Goal: Find contact information: Find contact information

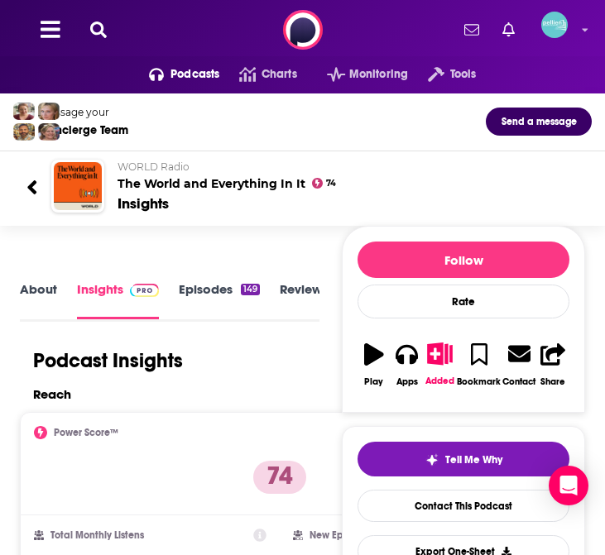
scroll to position [0, 26]
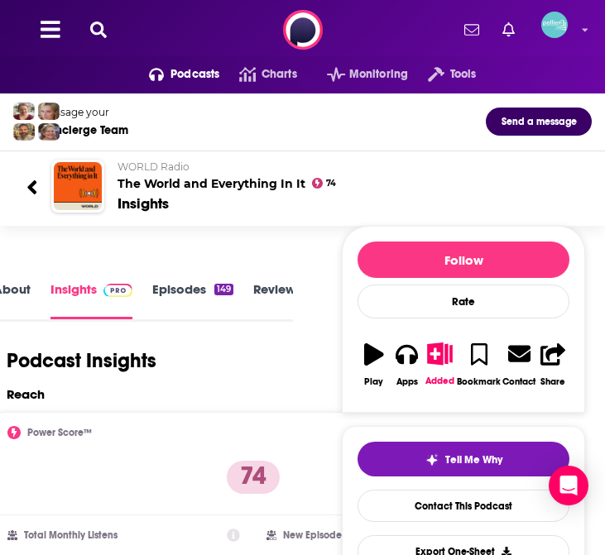
click at [36, 192] on icon at bounding box center [31, 187] width 9 height 14
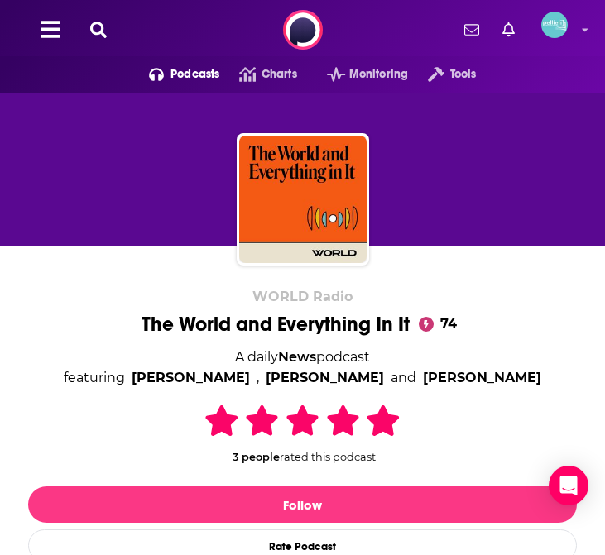
click at [109, 22] on button at bounding box center [98, 30] width 26 height 19
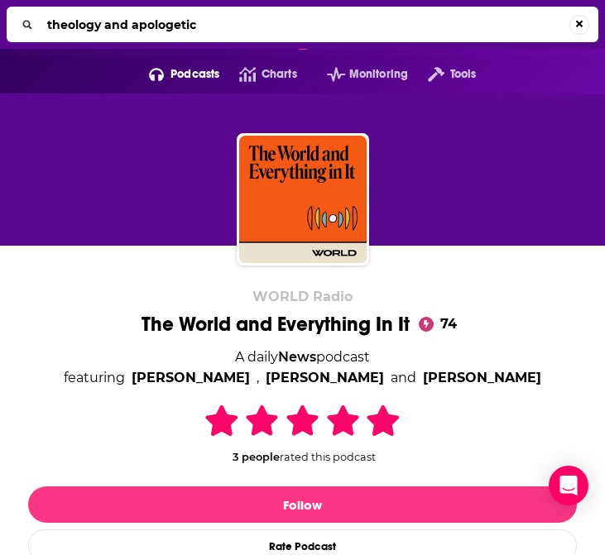
type input "theology and apologetics"
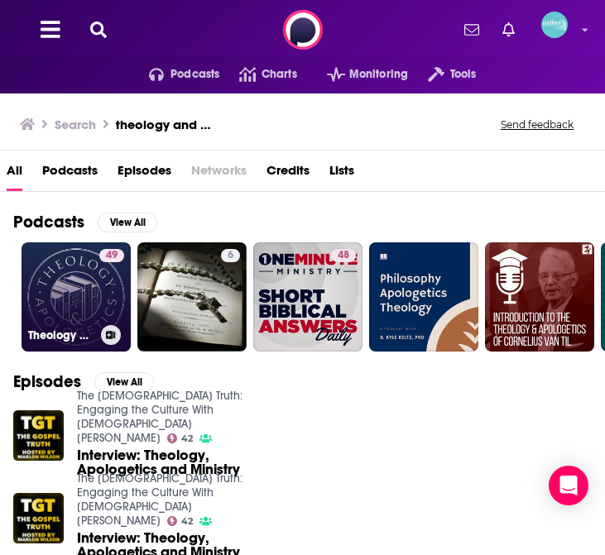
click at [82, 284] on link "49 Theology and Apologetics Podcast" at bounding box center [76, 297] width 109 height 109
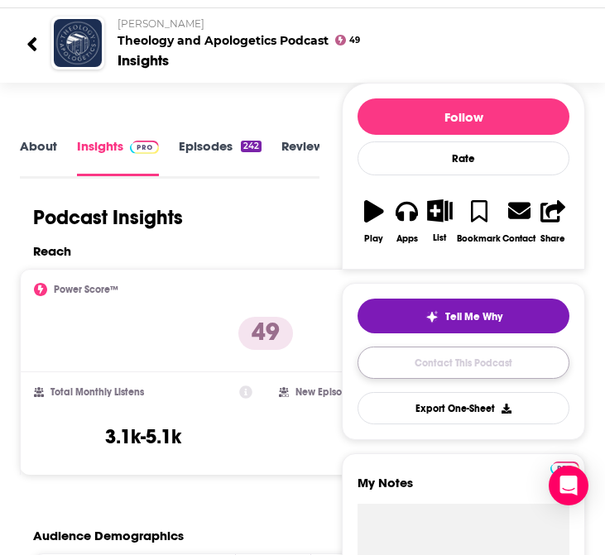
click at [445, 363] on link "Contact This Podcast" at bounding box center [464, 363] width 212 height 32
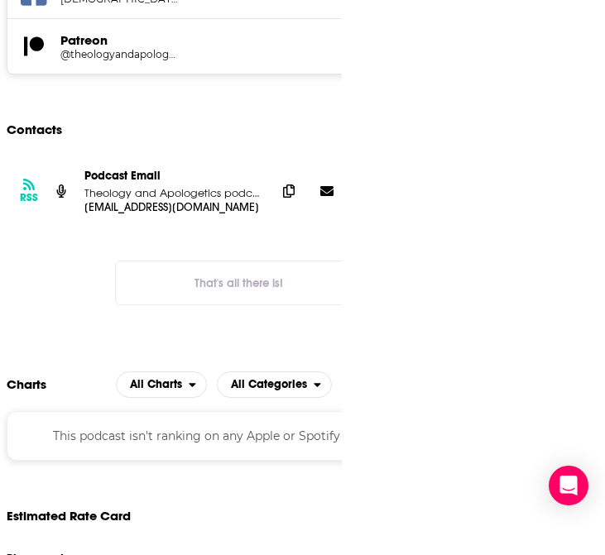
scroll to position [1652, 0]
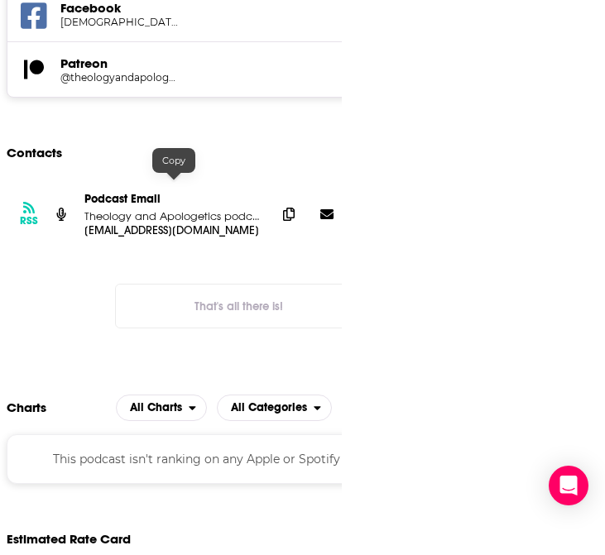
click at [84, 224] on p "[EMAIL_ADDRESS][DOMAIN_NAME]" at bounding box center [173, 231] width 179 height 14
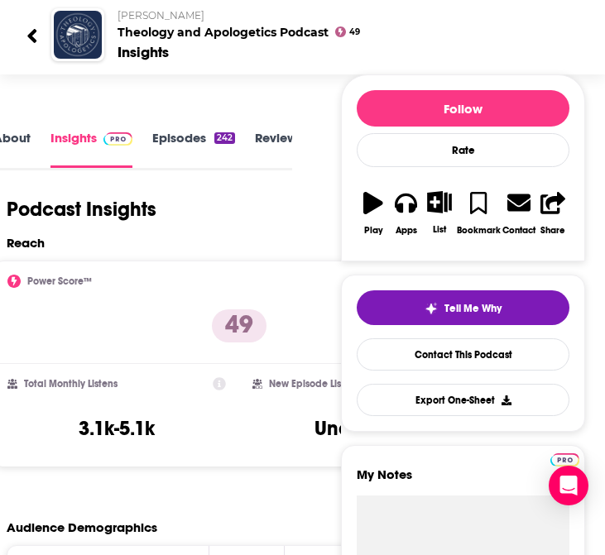
scroll to position [0, 0]
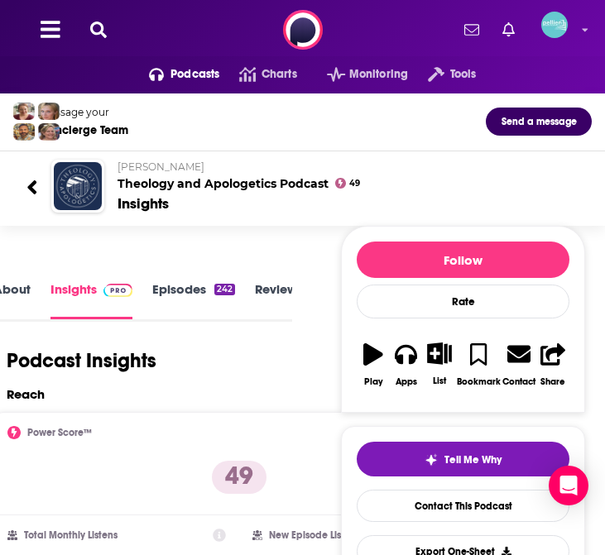
click at [95, 22] on icon at bounding box center [98, 30] width 17 height 17
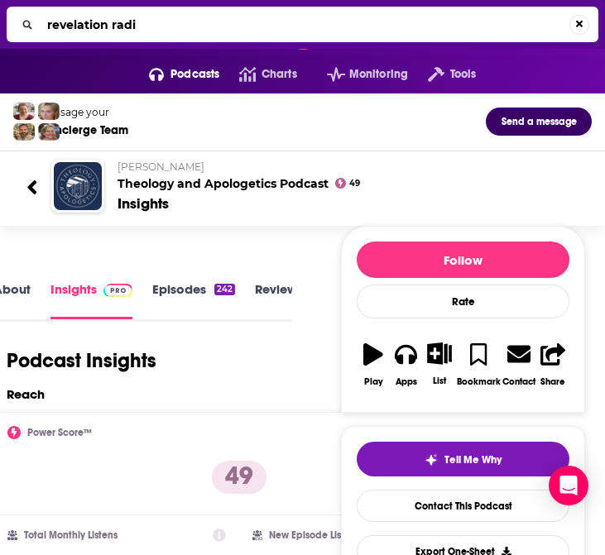
type input "revelation radio"
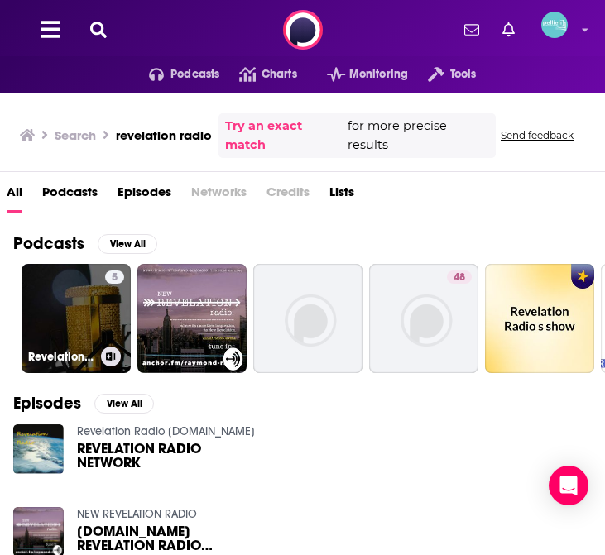
click at [85, 317] on link "5 Revelation Radio" at bounding box center [76, 318] width 109 height 109
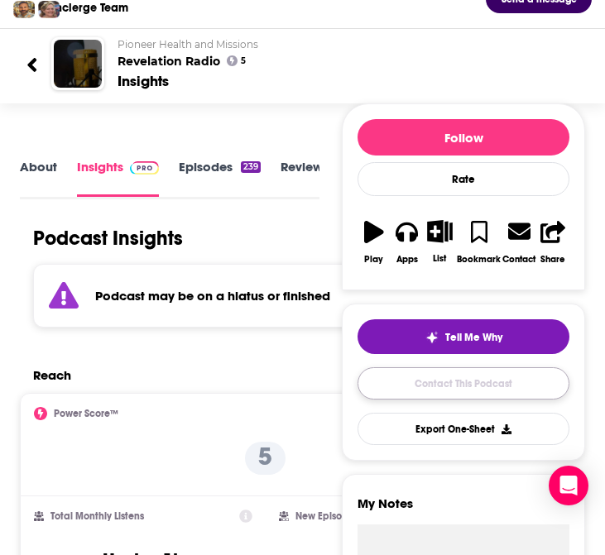
click at [445, 387] on link "Contact This Podcast" at bounding box center [464, 384] width 212 height 32
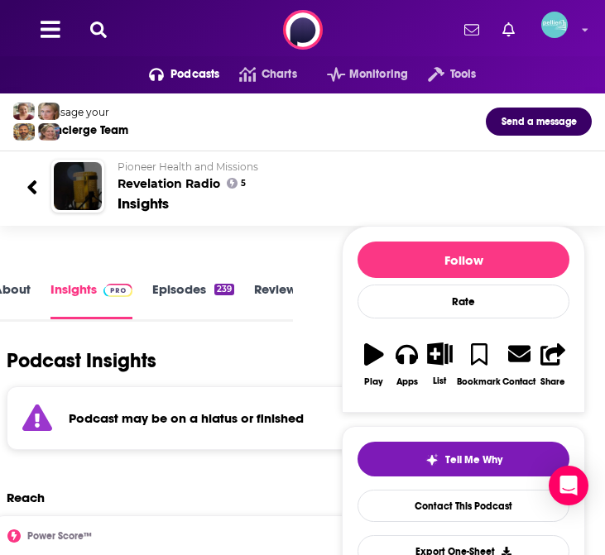
click at [100, 26] on icon at bounding box center [98, 30] width 17 height 17
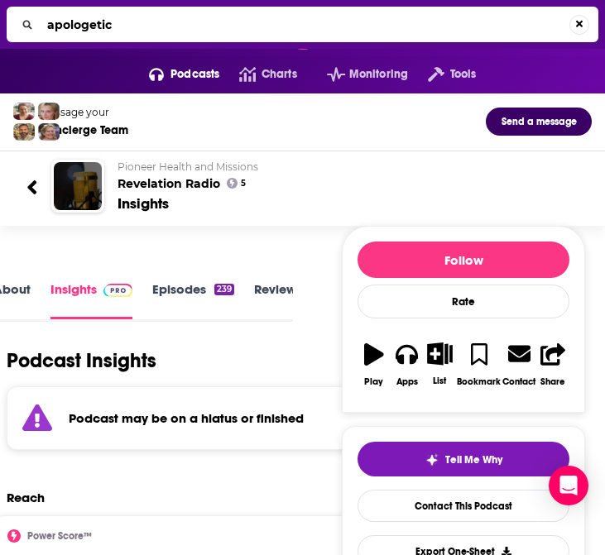
type input "apologetics"
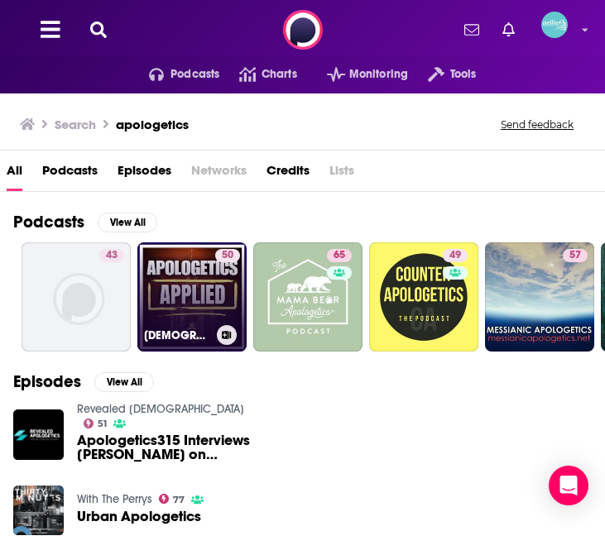
click at [179, 296] on link "50 Apologetics" at bounding box center [191, 297] width 109 height 109
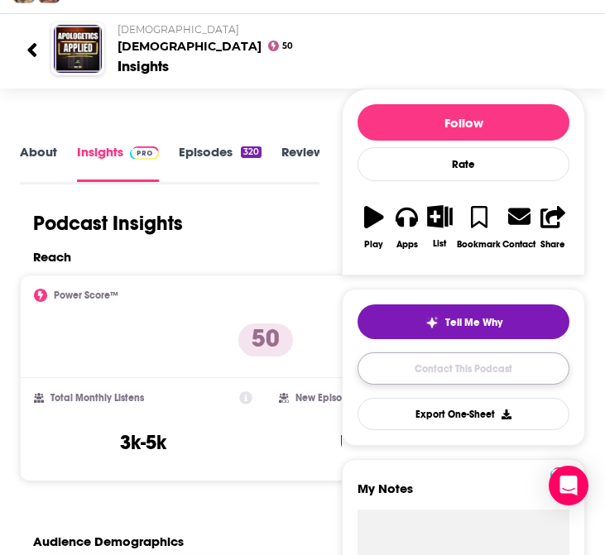
click at [431, 368] on link "Contact This Podcast" at bounding box center [464, 369] width 212 height 32
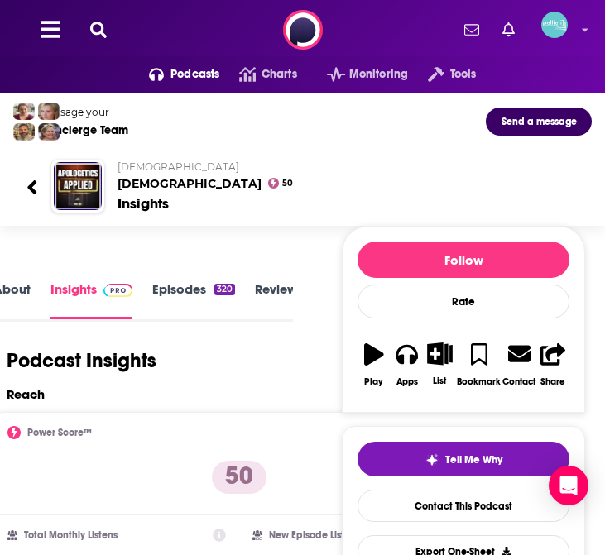
click at [99, 28] on icon at bounding box center [98, 30] width 17 height 17
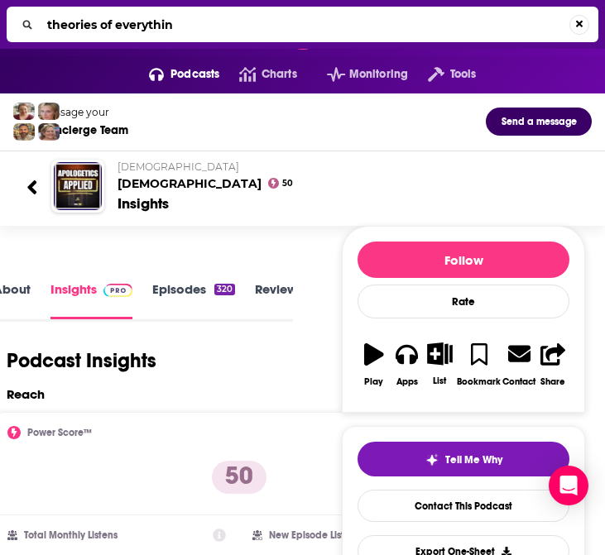
type input "theories of everything"
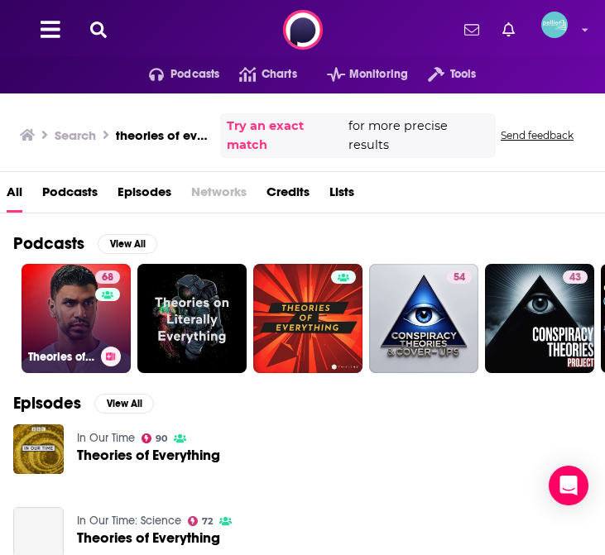
click at [70, 326] on link "68 Theories of Everything with [PERSON_NAME]" at bounding box center [76, 318] width 109 height 109
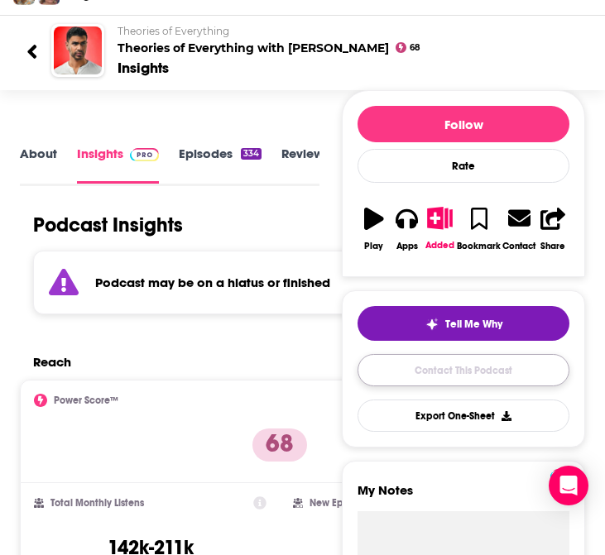
click at [416, 365] on link "Contact This Podcast" at bounding box center [464, 370] width 212 height 32
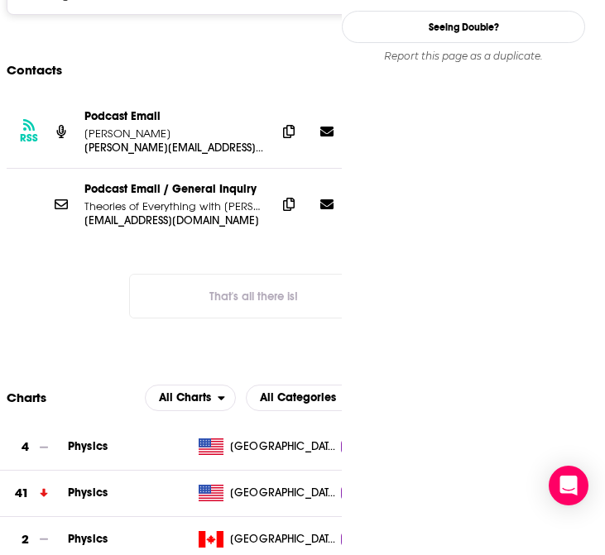
scroll to position [1651, 0]
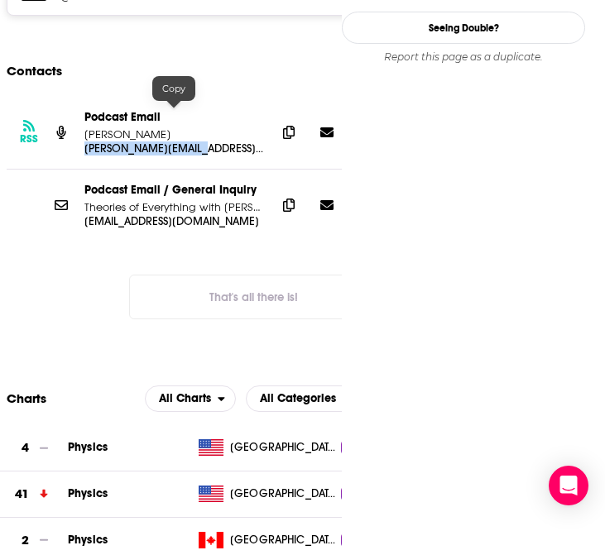
drag, startPoint x: 84, startPoint y: 113, endPoint x: 199, endPoint y: 112, distance: 115.1
click at [199, 142] on p "[PERSON_NAME][EMAIL_ADDRESS][DOMAIN_NAME]" at bounding box center [173, 149] width 179 height 14
copy p "[PERSON_NAME][EMAIL_ADDRESS][DOMAIN_NAME]"
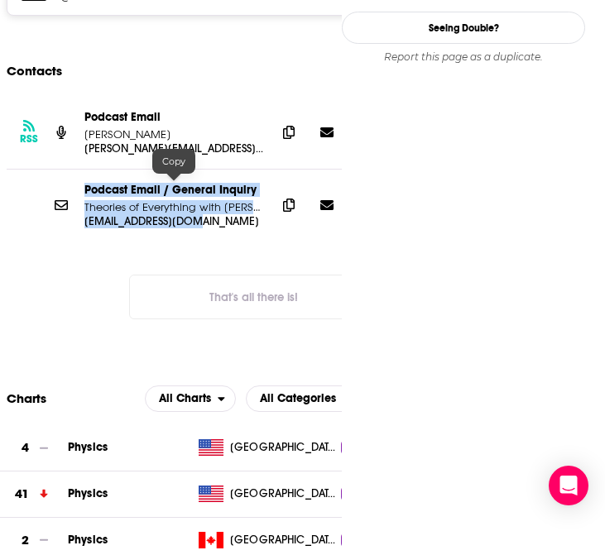
drag, startPoint x: 196, startPoint y: 186, endPoint x: 71, endPoint y: 190, distance: 125.0
click at [71, 190] on div "Podcast Email / General Inquiry Theories of Everything with [PERSON_NAME] [EMAI…" at bounding box center [254, 206] width 494 height 72
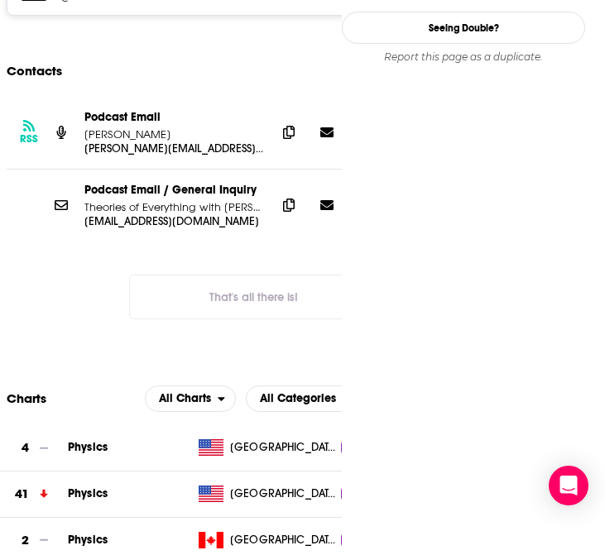
click at [71, 190] on div "Podcast Email / General Inquiry Theories of Everything with [PERSON_NAME] [EMAI…" at bounding box center [254, 206] width 494 height 72
drag, startPoint x: 82, startPoint y: 189, endPoint x: 205, endPoint y: 185, distance: 123.4
click at [205, 185] on div "Podcast Email / General Inquiry Theories of Everything with [PERSON_NAME] [EMAI…" at bounding box center [254, 206] width 494 height 72
copy p "[EMAIL_ADDRESS][DOMAIN_NAME]"
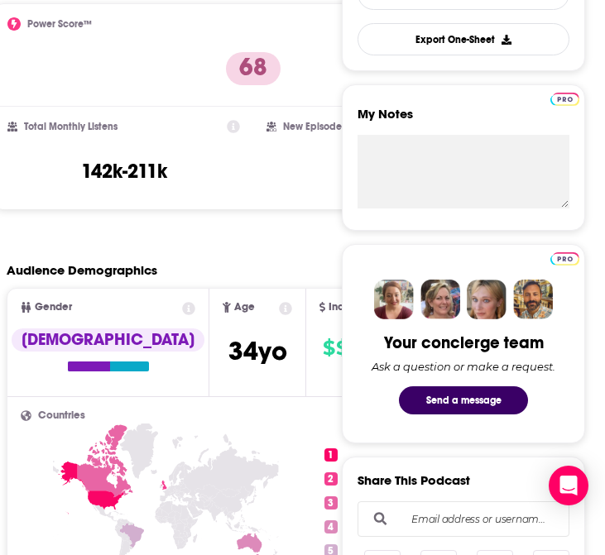
scroll to position [0, 0]
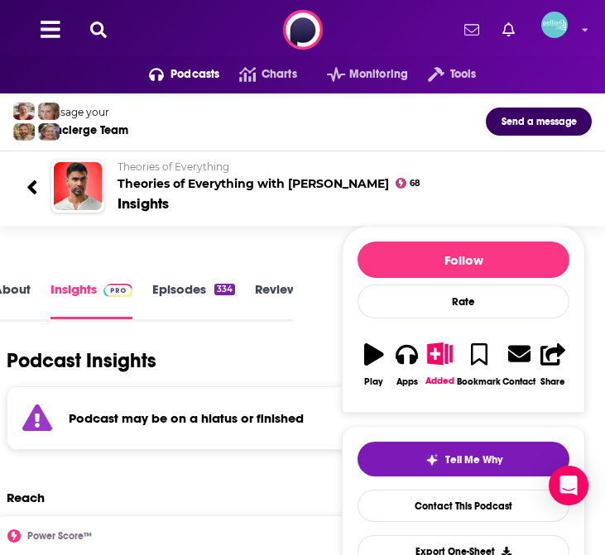
click at [96, 28] on icon at bounding box center [98, 30] width 17 height 17
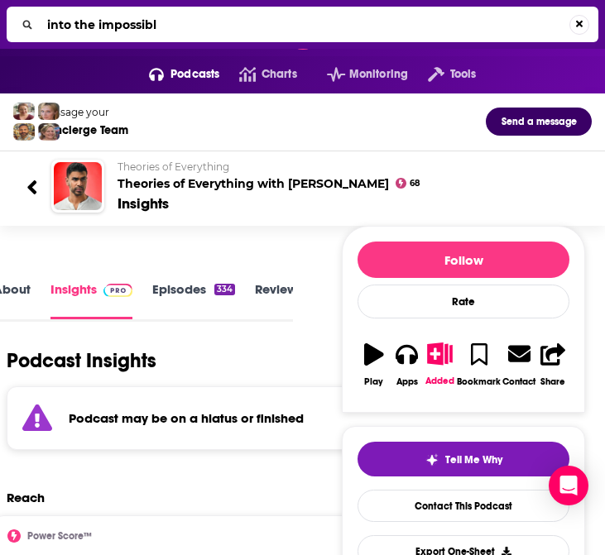
type input "into the impossible"
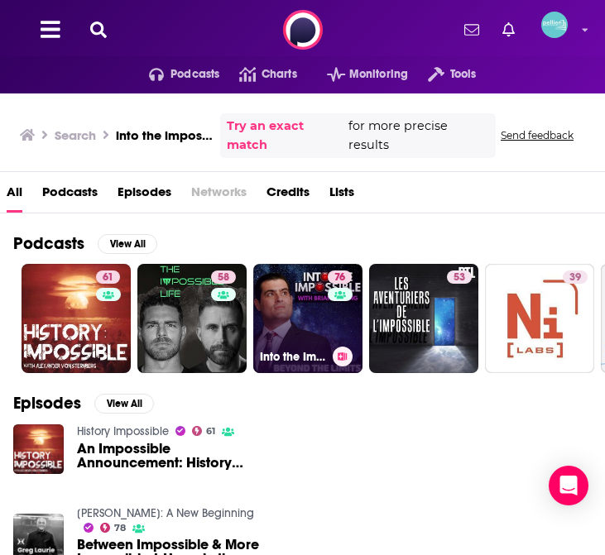
click at [299, 311] on link "76 Into the Impossible With [PERSON_NAME]" at bounding box center [307, 318] width 109 height 109
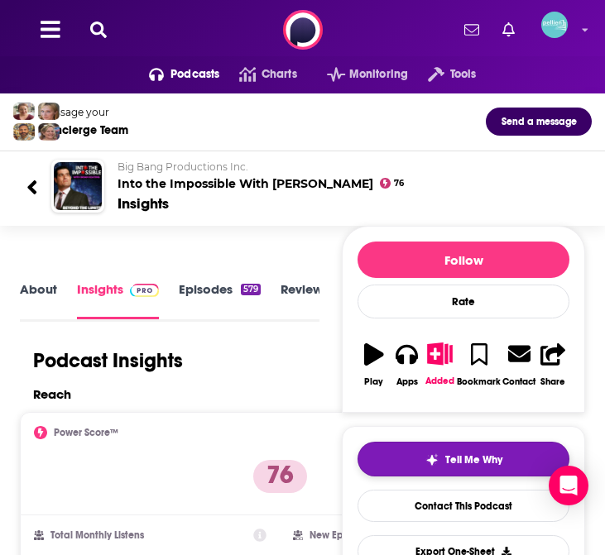
scroll to position [2, 0]
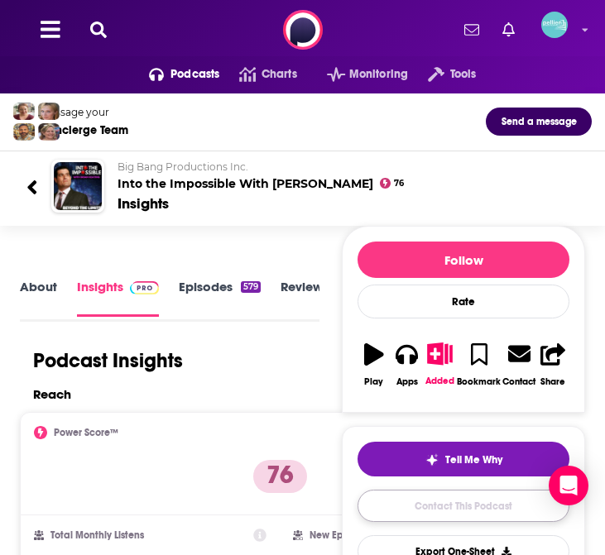
click at [395, 505] on link "Contact This Podcast" at bounding box center [464, 506] width 212 height 32
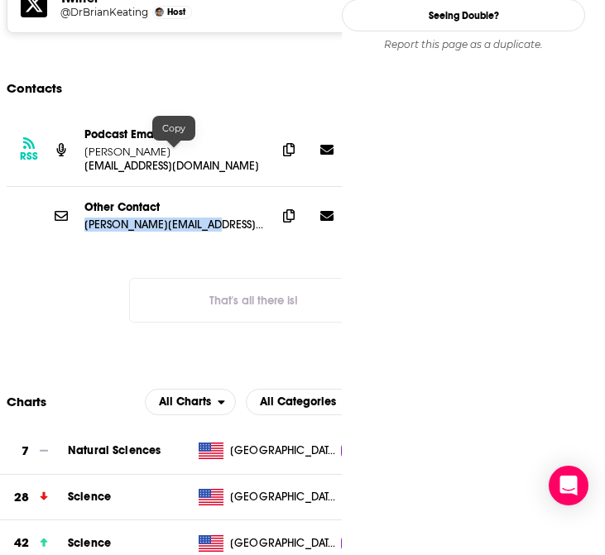
drag, startPoint x: 82, startPoint y: 151, endPoint x: 210, endPoint y: 147, distance: 128.3
click at [210, 187] on div "Other Contact [PERSON_NAME][EMAIL_ADDRESS][DOMAIN_NAME] [PERSON_NAME][EMAIL_ADD…" at bounding box center [254, 216] width 494 height 58
copy p "[PERSON_NAME][EMAIL_ADDRESS][DOMAIN_NAME]"
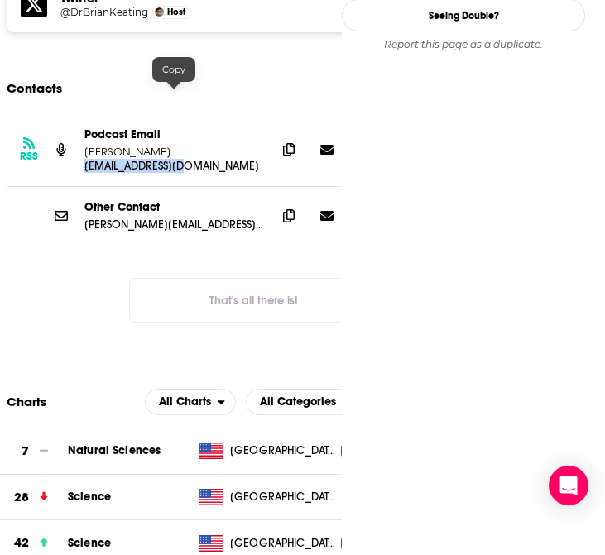
drag, startPoint x: 84, startPoint y: 94, endPoint x: 188, endPoint y: 97, distance: 104.3
click at [188, 159] on p "[EMAIL_ADDRESS][DOMAIN_NAME]" at bounding box center [173, 166] width 179 height 14
copy p "[EMAIL_ADDRESS][DOMAIN_NAME]"
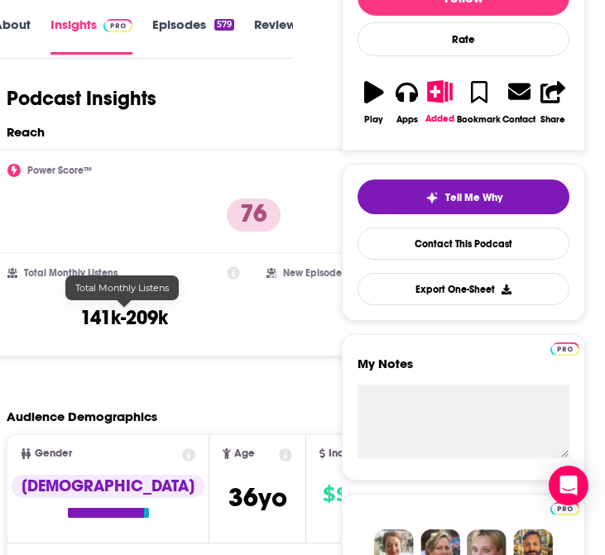
scroll to position [0, 0]
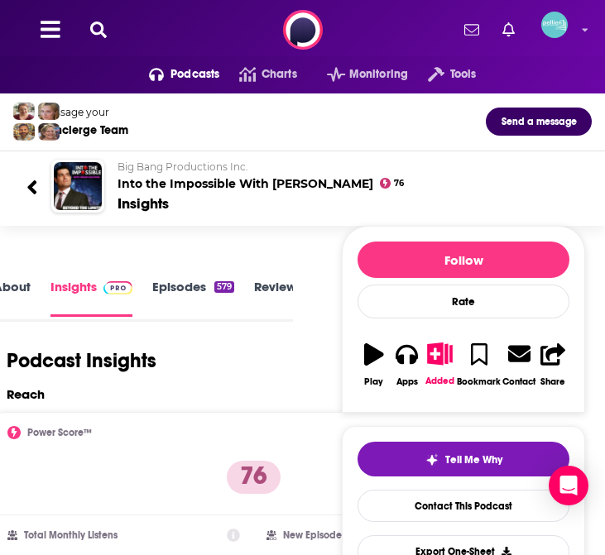
click at [99, 31] on icon at bounding box center [98, 30] width 17 height 17
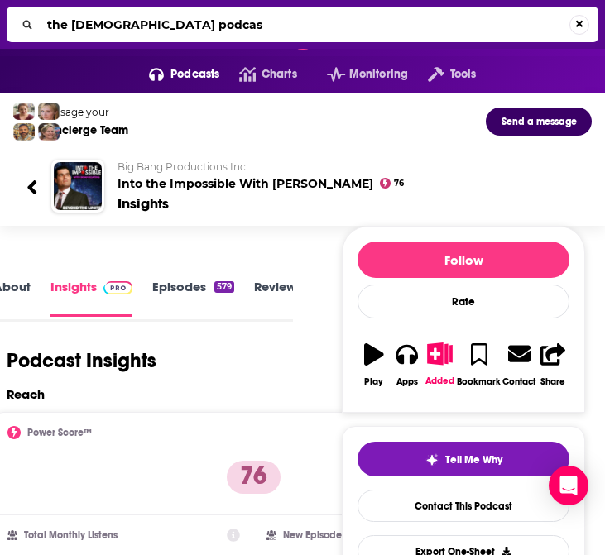
type input "the [DEMOGRAPHIC_DATA] podcast"
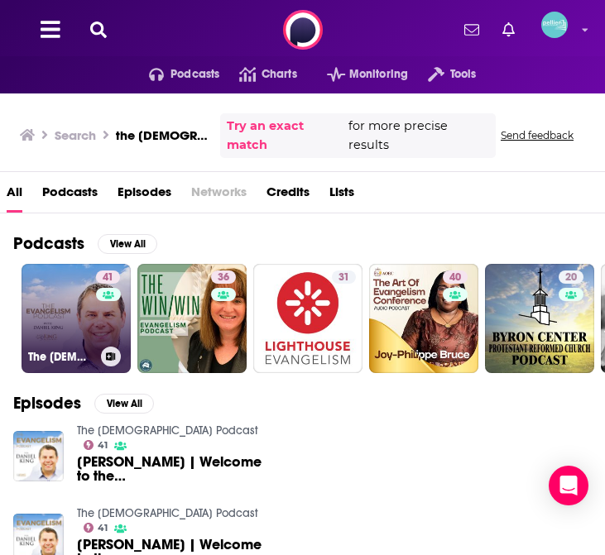
click at [71, 324] on link "41 The [DEMOGRAPHIC_DATA] Podcast" at bounding box center [76, 318] width 109 height 109
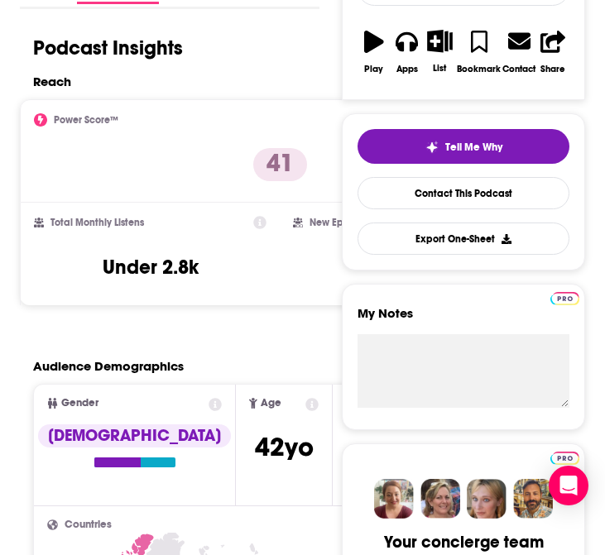
scroll to position [355, 0]
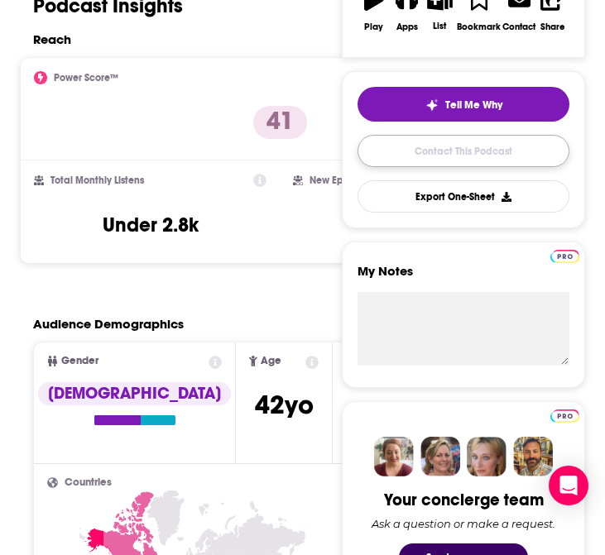
click at [428, 154] on link "Contact This Podcast" at bounding box center [464, 151] width 212 height 32
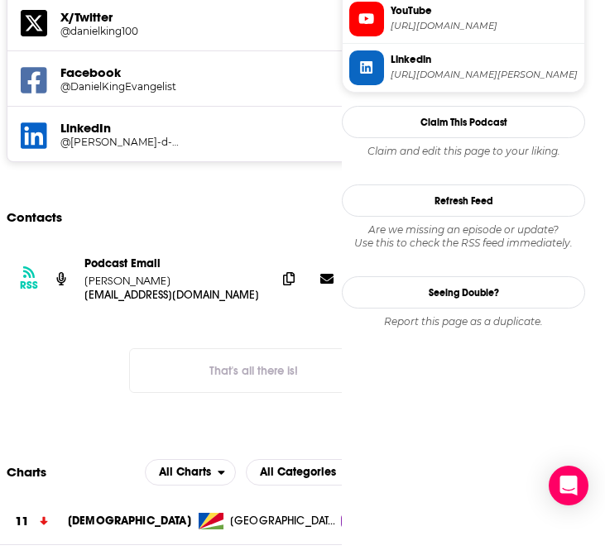
scroll to position [1646, 0]
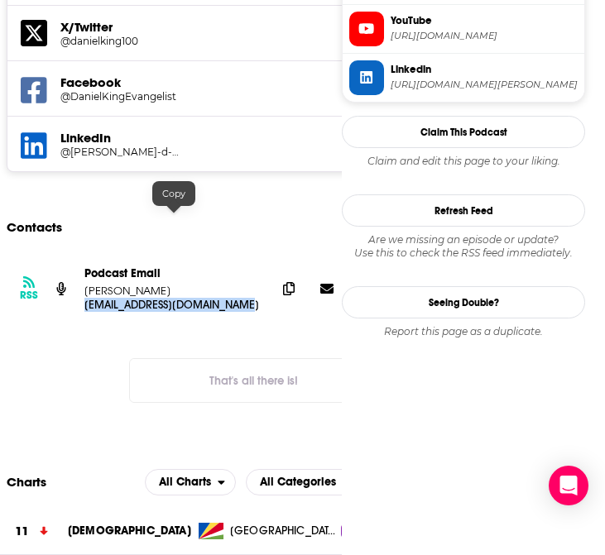
drag, startPoint x: 83, startPoint y: 218, endPoint x: 242, endPoint y: 215, distance: 159.0
click at [242, 253] on div "RSS Podcast Email [PERSON_NAME] [EMAIL_ADDRESS][DOMAIN_NAME] [EMAIL_ADDRESS][DO…" at bounding box center [254, 289] width 494 height 72
copy p "[EMAIL_ADDRESS][DOMAIN_NAME]"
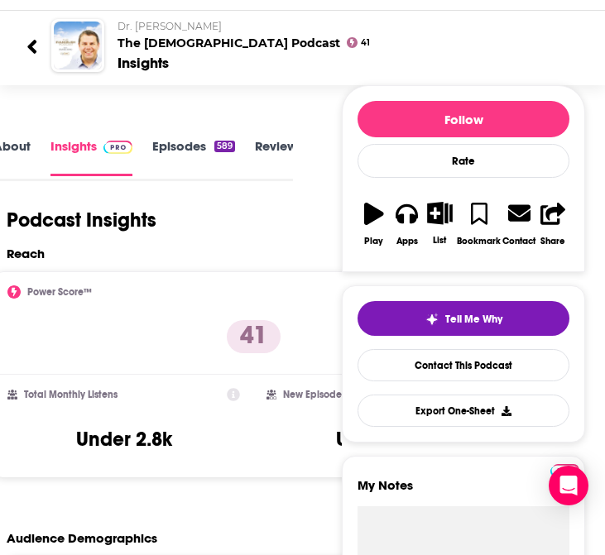
scroll to position [0, 0]
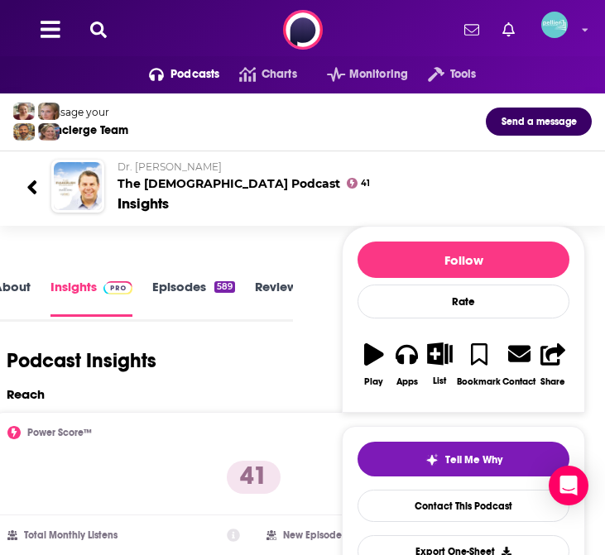
click at [98, 29] on icon at bounding box center [98, 30] width 17 height 17
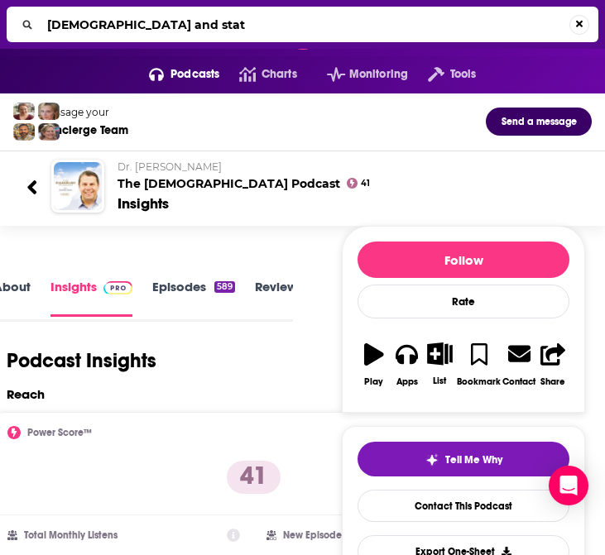
type input "[DEMOGRAPHIC_DATA] and state"
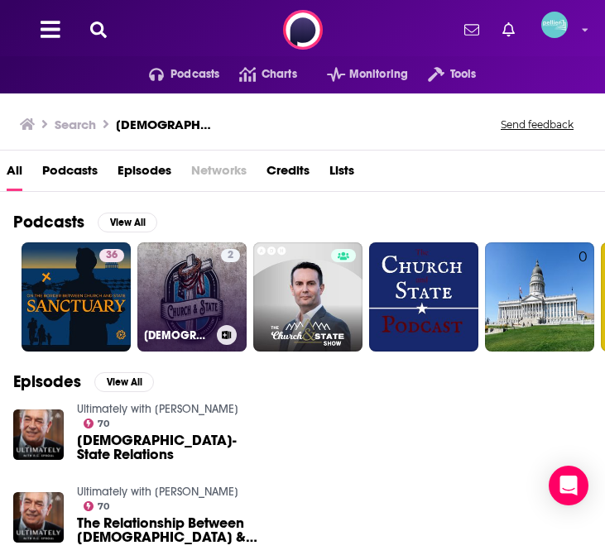
click at [180, 306] on link "2 [DEMOGRAPHIC_DATA] & State" at bounding box center [191, 297] width 109 height 109
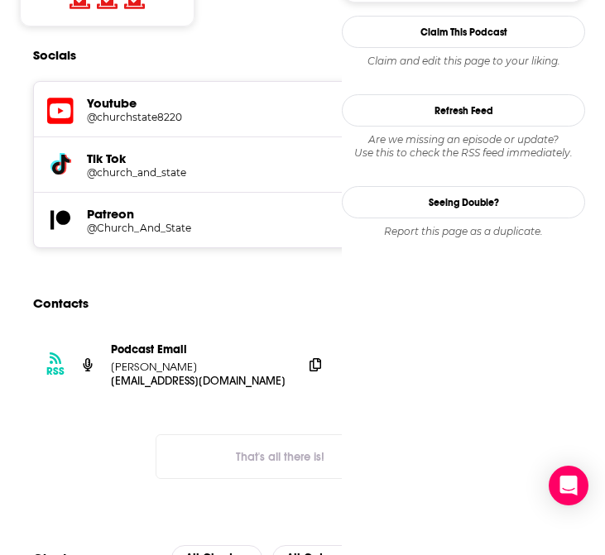
scroll to position [1495, 0]
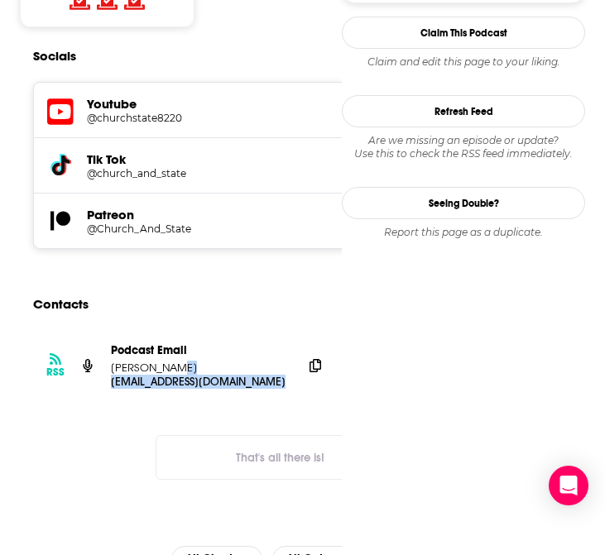
drag, startPoint x: 110, startPoint y: 334, endPoint x: 311, endPoint y: 331, distance: 201.2
click at [311, 331] on div "RSS Podcast Email [PERSON_NAME] [EMAIL_ADDRESS][DOMAIN_NAME] [EMAIL_ADDRESS][DO…" at bounding box center [280, 366] width 494 height 72
click at [293, 336] on div "RSS Podcast Email [PERSON_NAME] [EMAIL_ADDRESS][DOMAIN_NAME] [EMAIL_ADDRESS][DO…" at bounding box center [280, 366] width 494 height 72
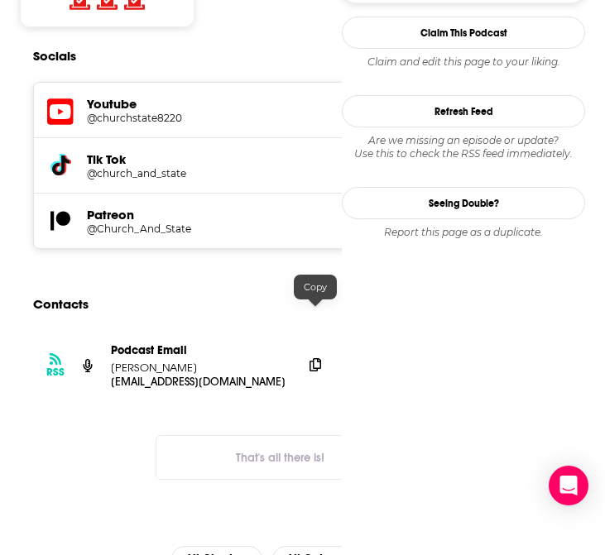
click at [320, 358] on icon at bounding box center [316, 364] width 12 height 13
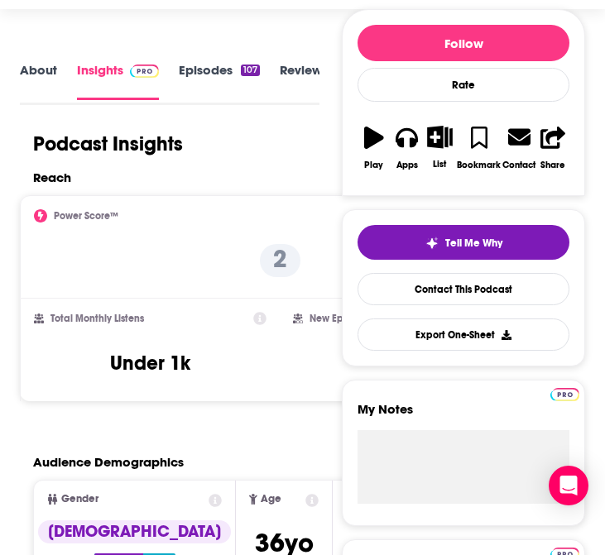
scroll to position [0, 0]
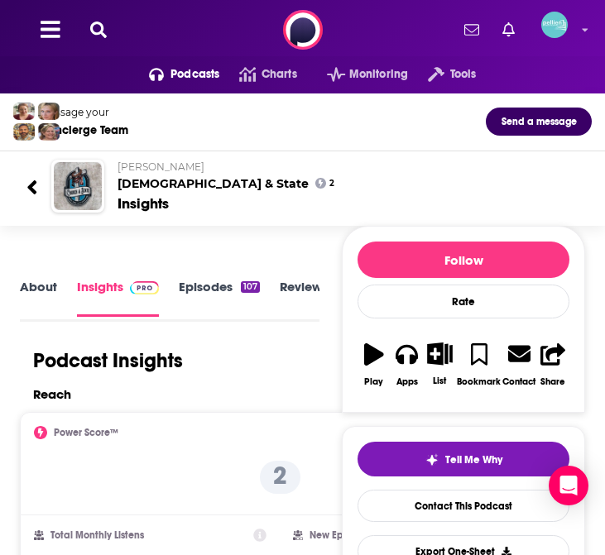
click at [99, 30] on icon at bounding box center [98, 30] width 17 height 17
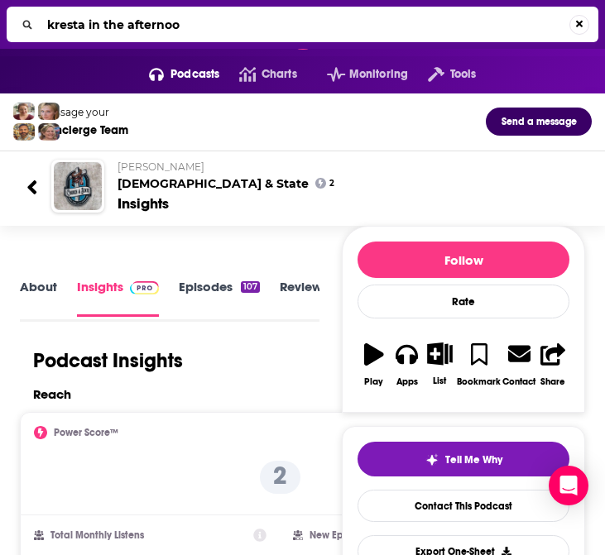
type input "kresta in the afternoon"
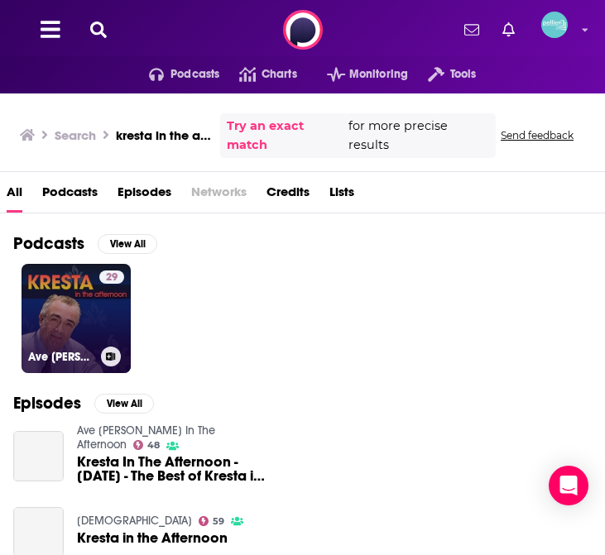
click at [79, 308] on link "29 Ave [PERSON_NAME] Radio: Kresta in the Afternoon" at bounding box center [76, 318] width 109 height 109
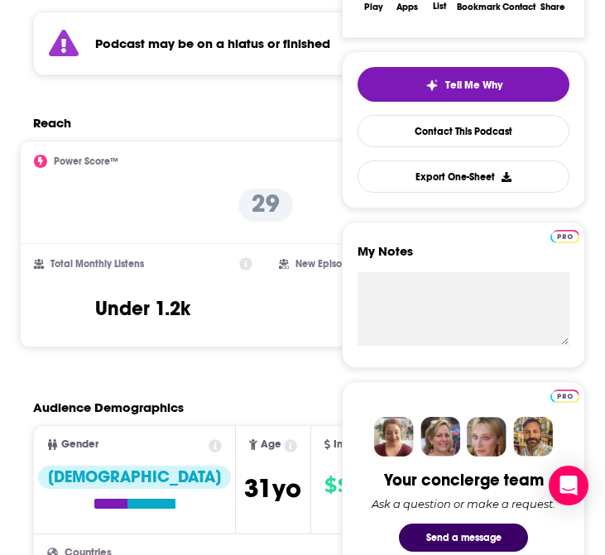
scroll to position [416, 0]
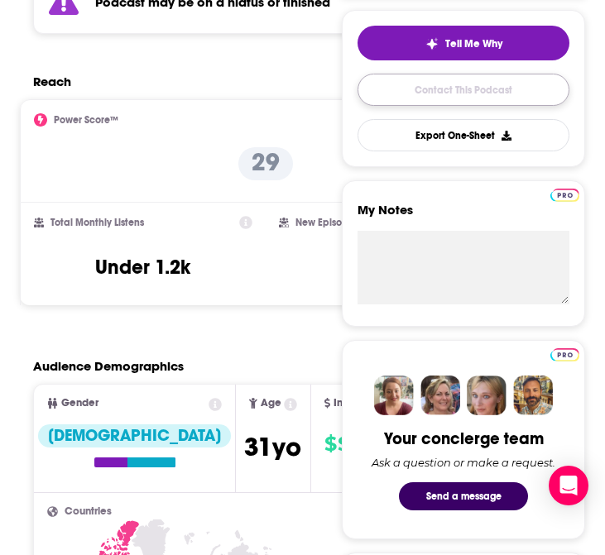
click at [452, 84] on link "Contact This Podcast" at bounding box center [464, 90] width 212 height 32
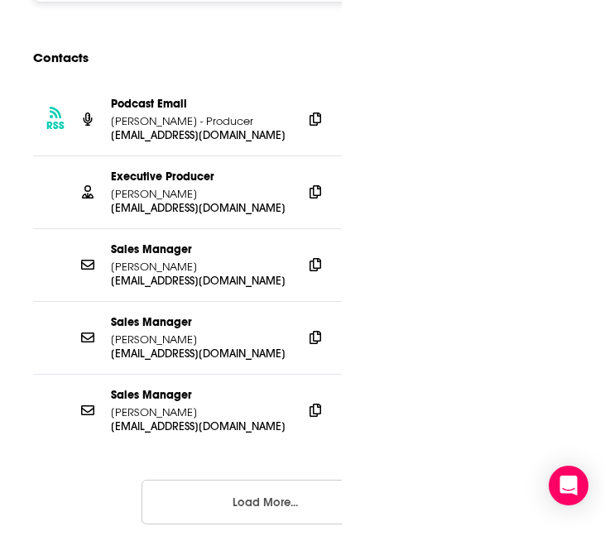
scroll to position [0, 26]
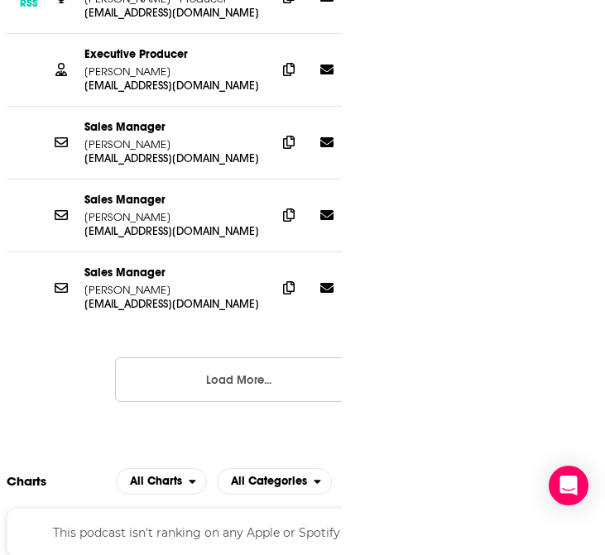
click at [168, 358] on button "Load More..." at bounding box center [239, 380] width 248 height 45
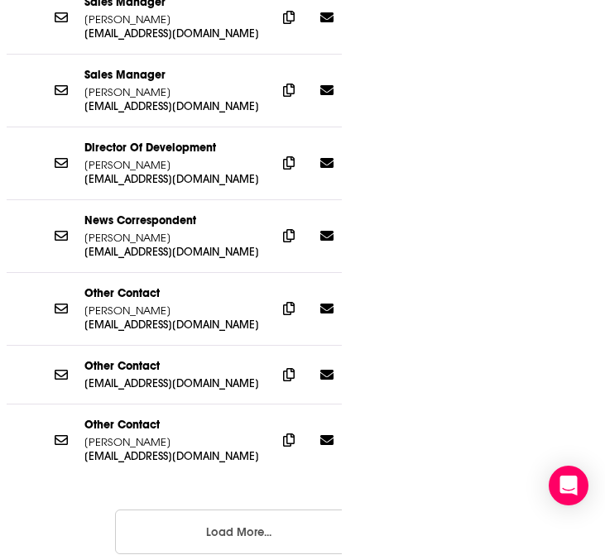
scroll to position [2125, 0]
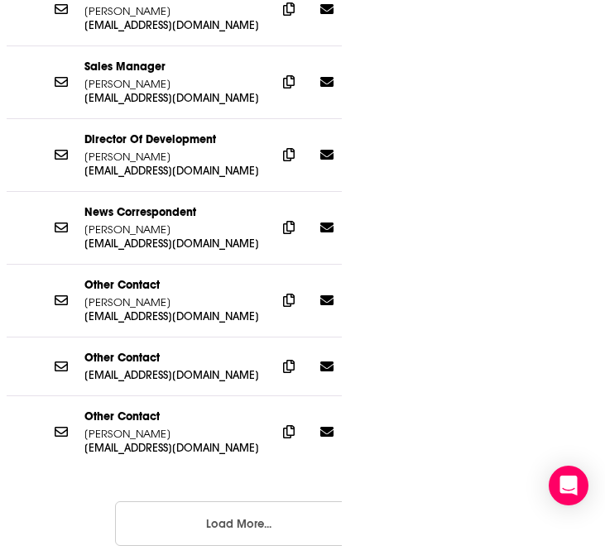
click at [172, 502] on button "Load More..." at bounding box center [239, 524] width 248 height 45
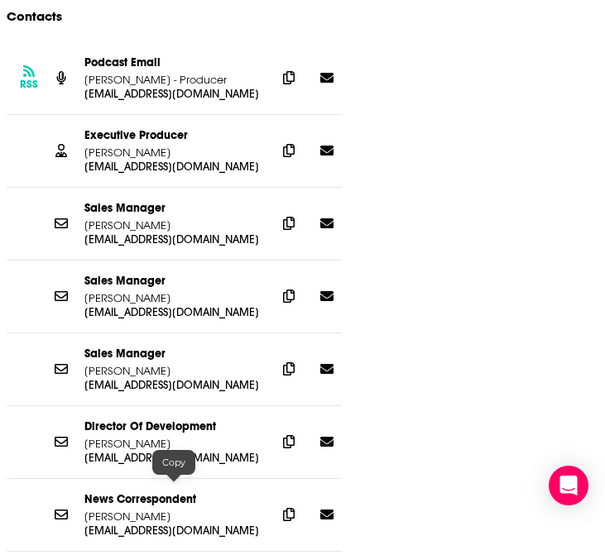
scroll to position [1682, 0]
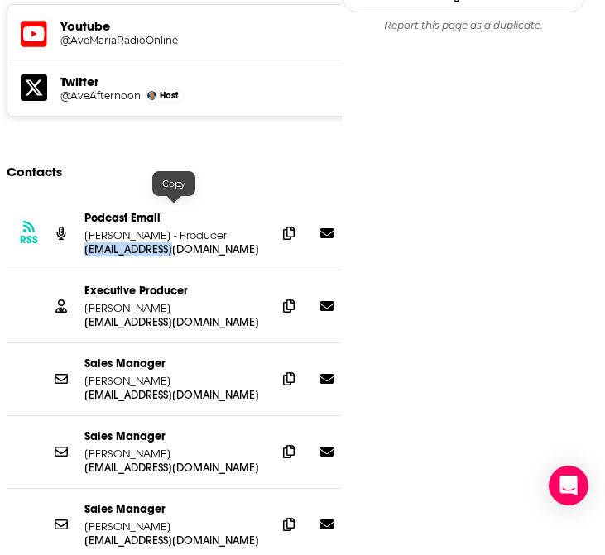
drag, startPoint x: 82, startPoint y: 209, endPoint x: 195, endPoint y: 204, distance: 113.5
click at [195, 204] on div "RSS Podcast Email [PERSON_NAME] - Producer [EMAIL_ADDRESS][DOMAIN_NAME] [EMAIL_…" at bounding box center [239, 234] width 464 height 73
copy p "[EMAIL_ADDRESS][DOMAIN_NAME]"
click at [228, 271] on div "Executive Producer [PERSON_NAME] [EMAIL_ADDRESS][DOMAIN_NAME] [EMAIL_ADDRESS][D…" at bounding box center [239, 307] width 464 height 73
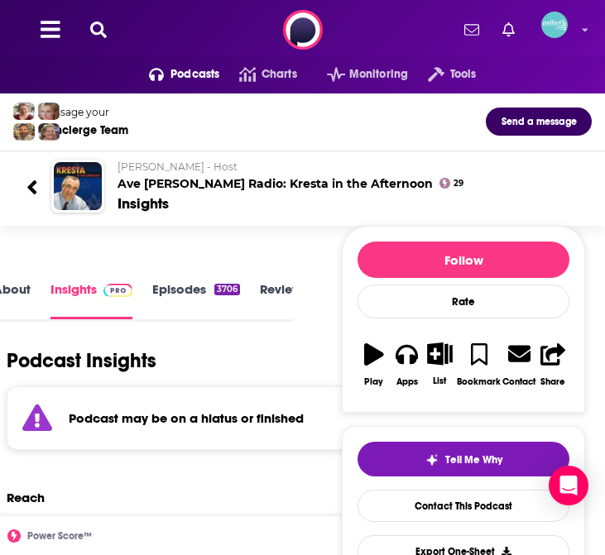
click at [96, 24] on icon at bounding box center [98, 30] width 17 height 17
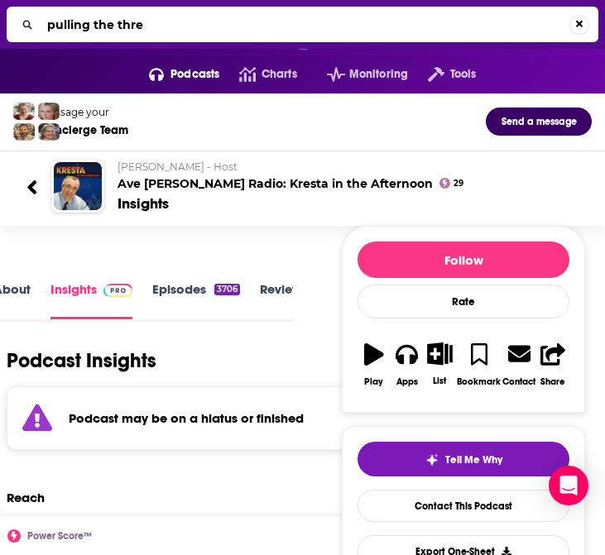
type input "pulling the thred"
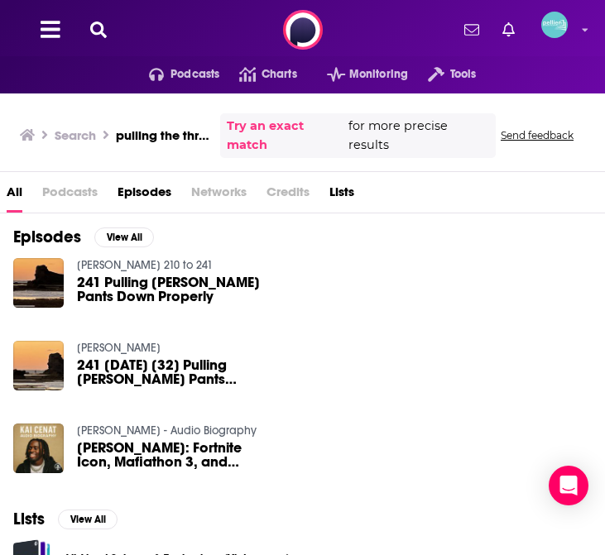
click at [95, 39] on div "Podcasts Charts Monitoring Tools For Business For Podcasters More" at bounding box center [302, 30] width 605 height 60
click at [98, 32] on icon at bounding box center [98, 30] width 17 height 17
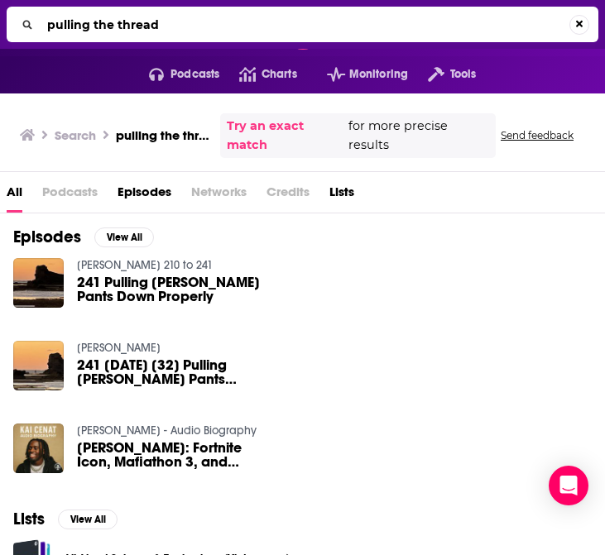
type input "pulling the thread"
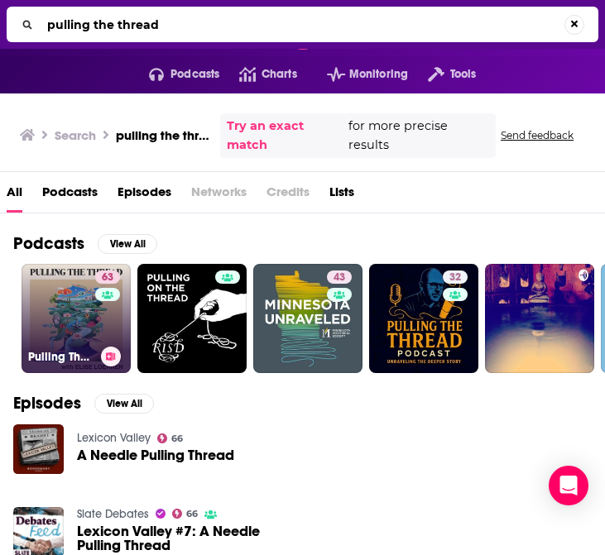
click at [75, 313] on link "63 Pulling The Thread with [PERSON_NAME]" at bounding box center [76, 318] width 109 height 109
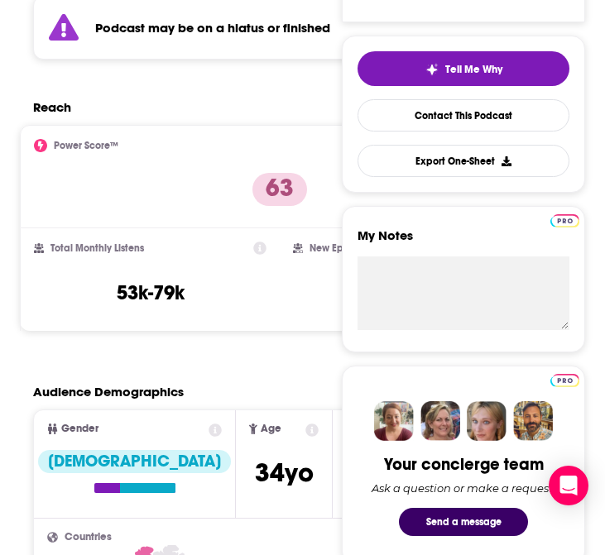
scroll to position [420, 0]
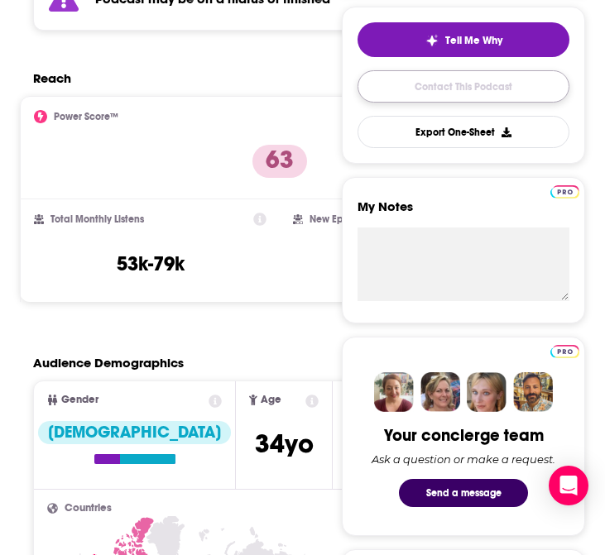
click at [447, 101] on link "Contact This Podcast" at bounding box center [464, 86] width 212 height 32
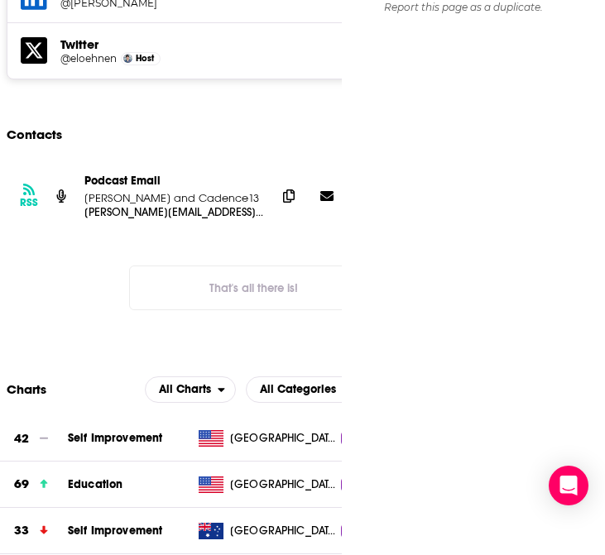
scroll to position [1699, 0]
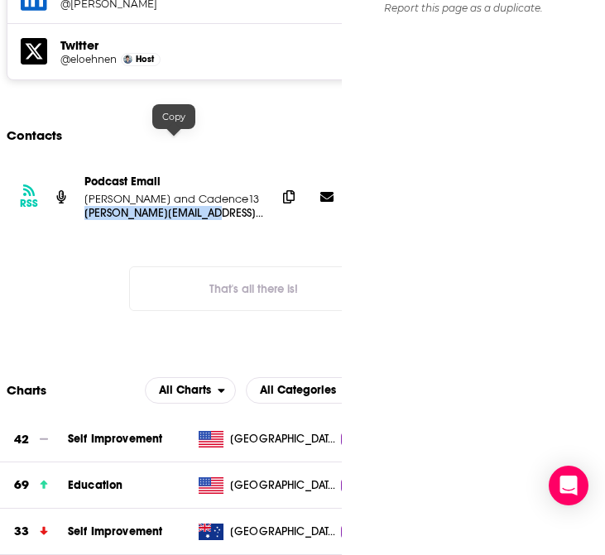
drag, startPoint x: 85, startPoint y: 140, endPoint x: 210, endPoint y: 142, distance: 125.0
click at [210, 206] on p "[PERSON_NAME][EMAIL_ADDRESS][DOMAIN_NAME]" at bounding box center [173, 213] width 179 height 14
copy p "[PERSON_NAME][EMAIL_ADDRESS][DOMAIN_NAME]"
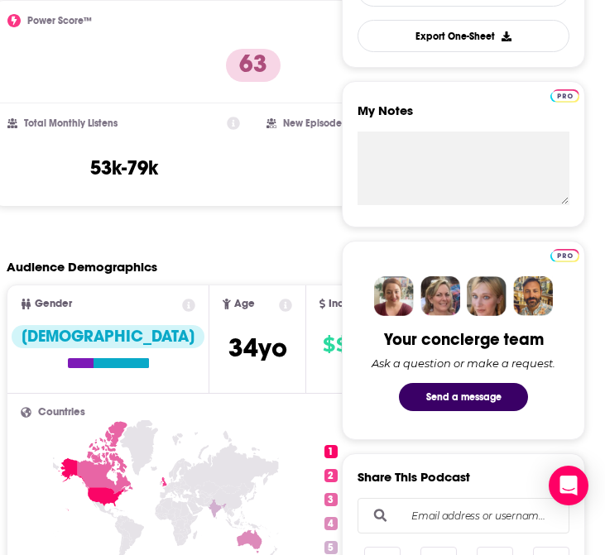
scroll to position [0, 0]
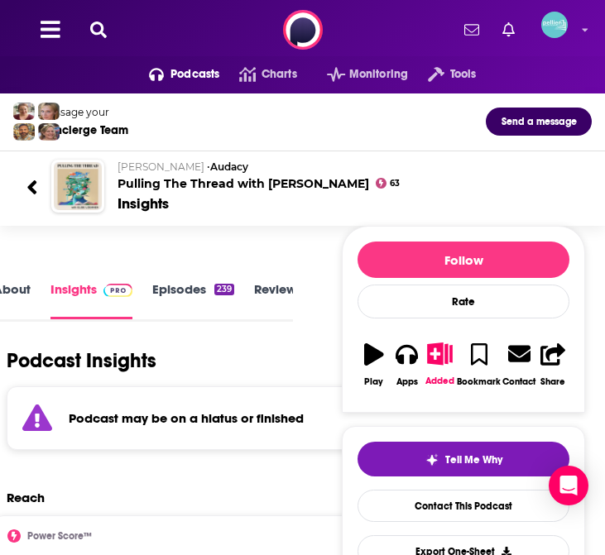
click at [99, 33] on icon at bounding box center [98, 30] width 17 height 17
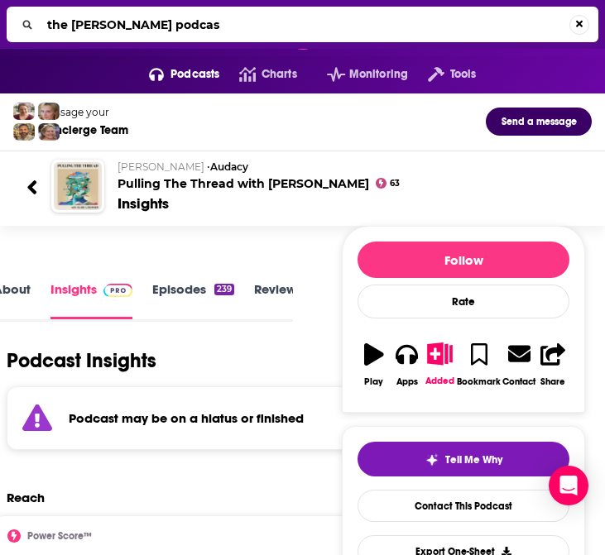
type input "the [PERSON_NAME] podcast"
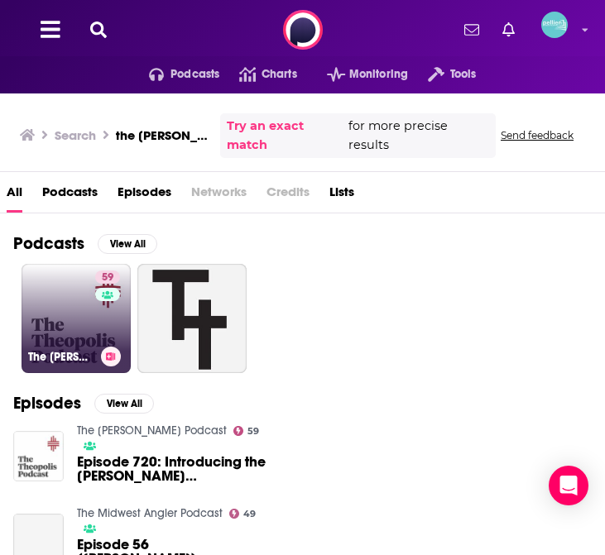
click at [69, 323] on link "59 The [PERSON_NAME] Podcast" at bounding box center [76, 318] width 109 height 109
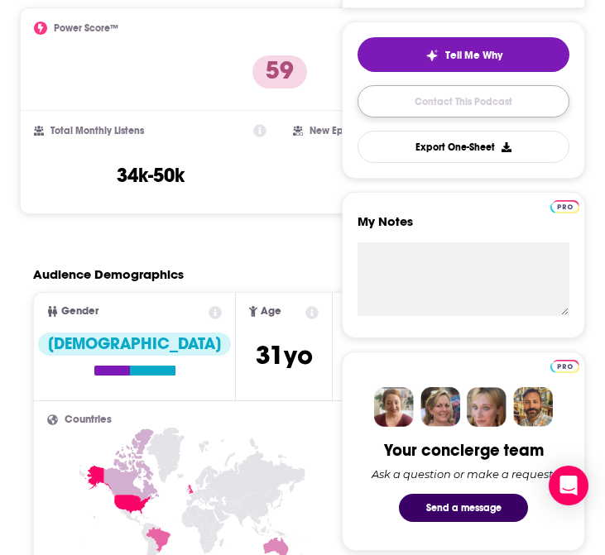
click at [425, 110] on link "Contact This Podcast" at bounding box center [464, 101] width 212 height 32
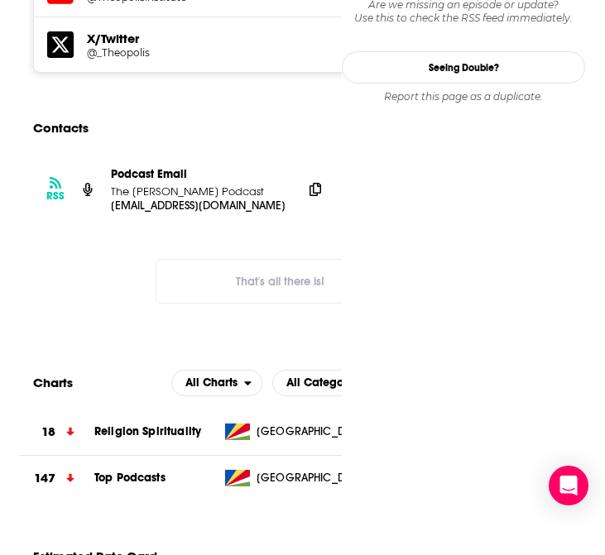
scroll to position [0, 26]
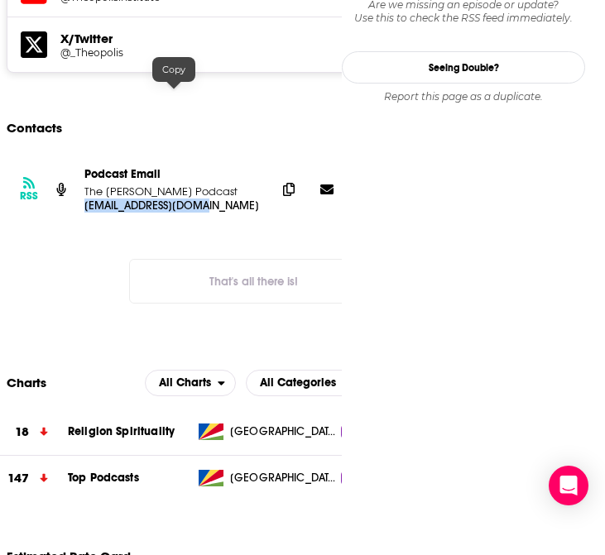
drag, startPoint x: 85, startPoint y: 94, endPoint x: 209, endPoint y: 98, distance: 124.2
click at [209, 199] on p "[EMAIL_ADDRESS][DOMAIN_NAME]" at bounding box center [173, 206] width 179 height 14
copy p "[EMAIL_ADDRESS][DOMAIN_NAME]"
